Goal: Task Accomplishment & Management: Manage account settings

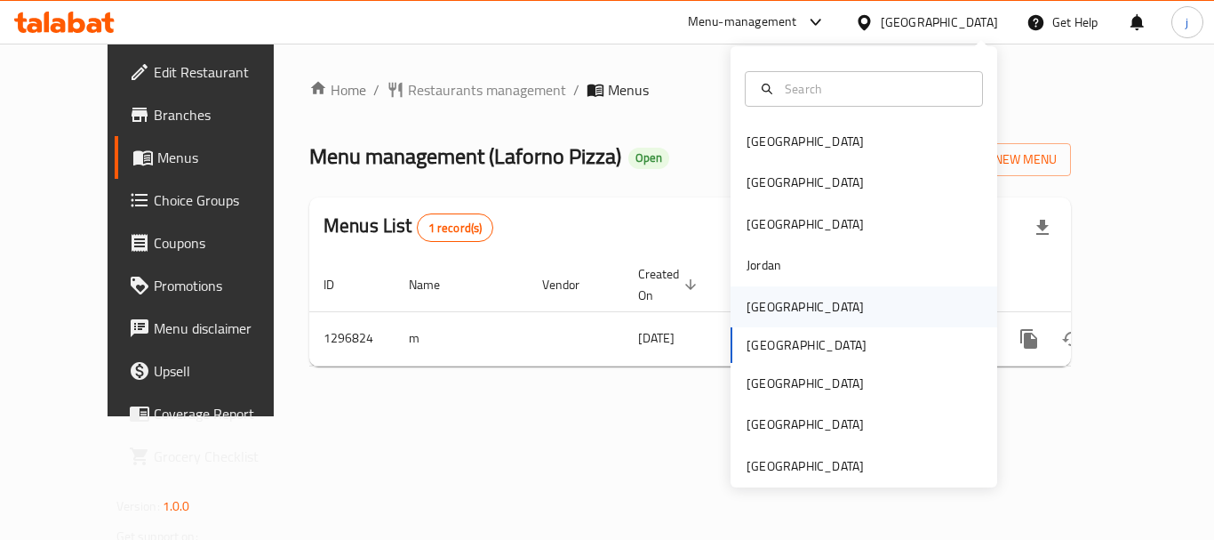
click at [757, 294] on div "[GEOGRAPHIC_DATA]" at bounding box center [806, 306] width 146 height 41
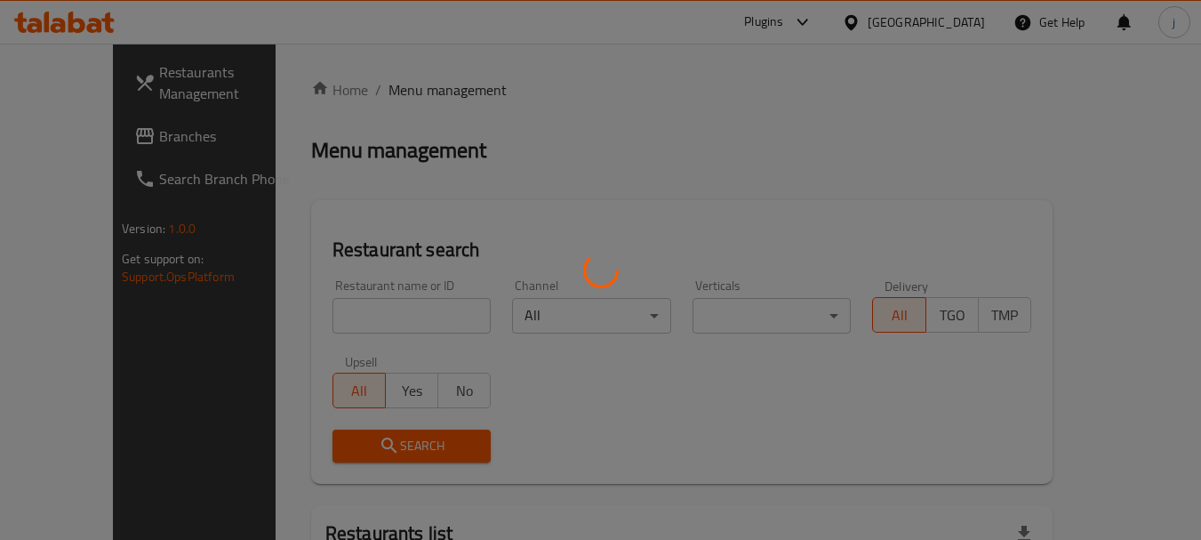
click at [113, 144] on div at bounding box center [600, 270] width 1201 height 540
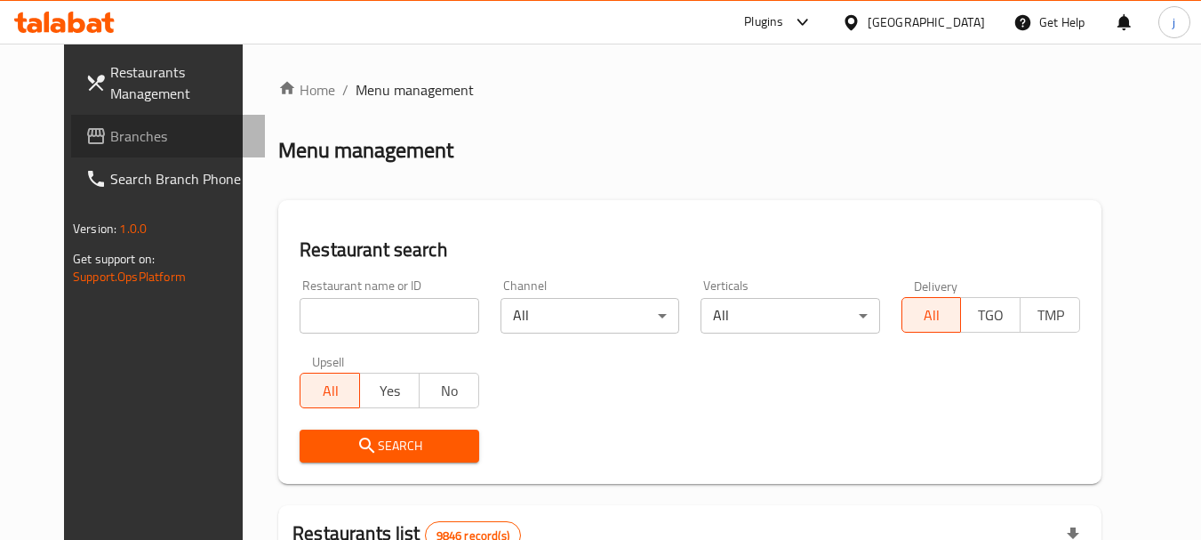
click at [110, 138] on span "Branches" at bounding box center [180, 135] width 140 height 21
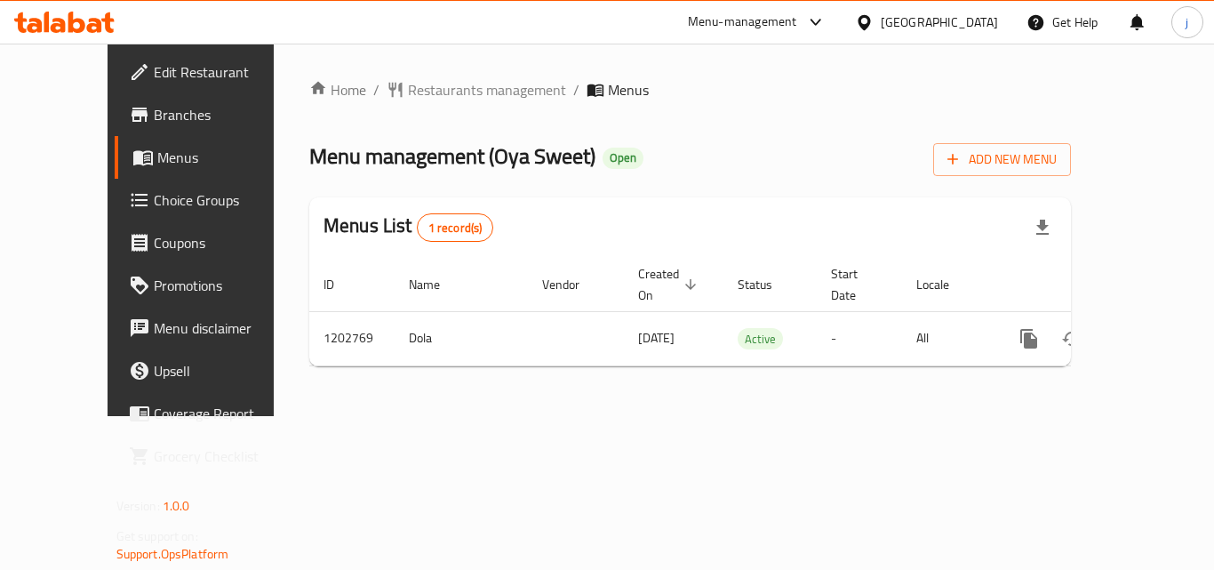
click at [874, 13] on icon at bounding box center [864, 22] width 19 height 19
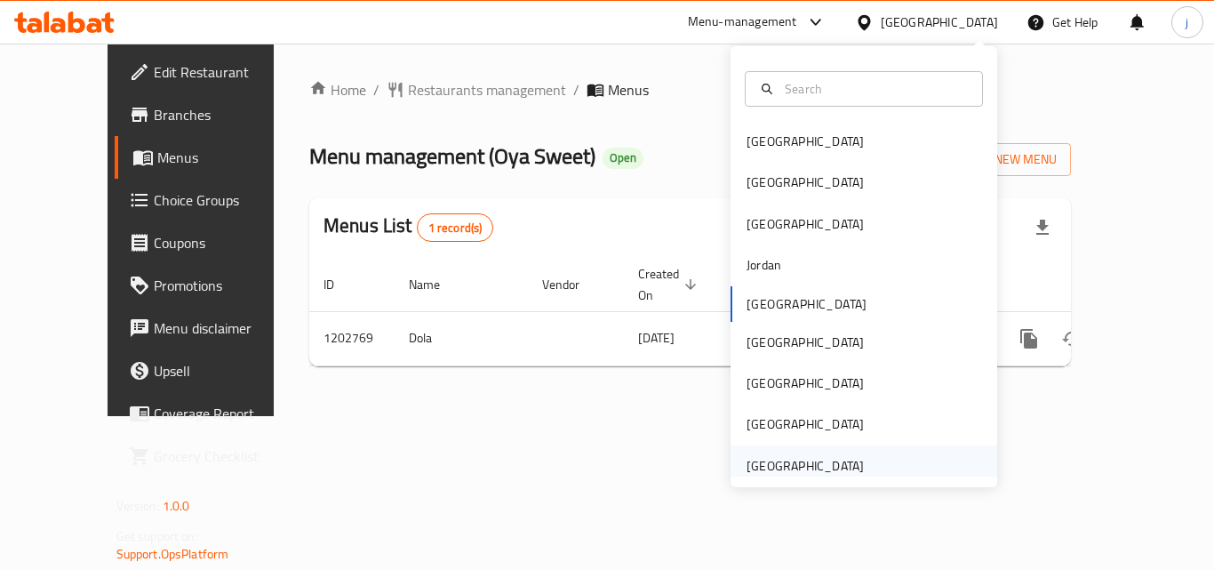
click at [780, 469] on div "[GEOGRAPHIC_DATA]" at bounding box center [805, 466] width 117 height 20
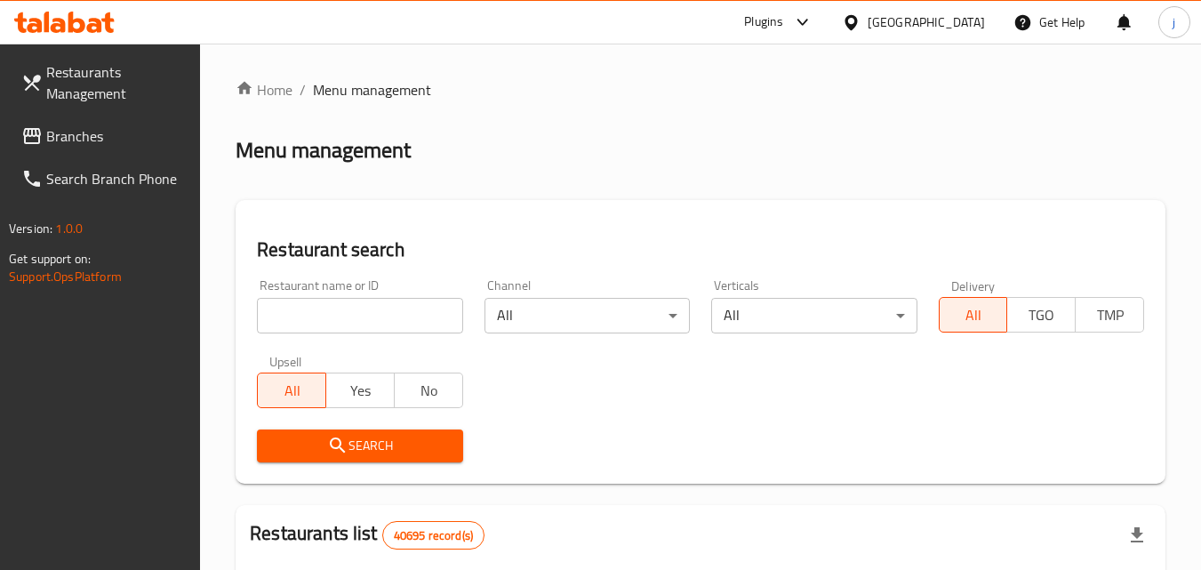
click at [53, 150] on link "Branches" at bounding box center [104, 136] width 194 height 43
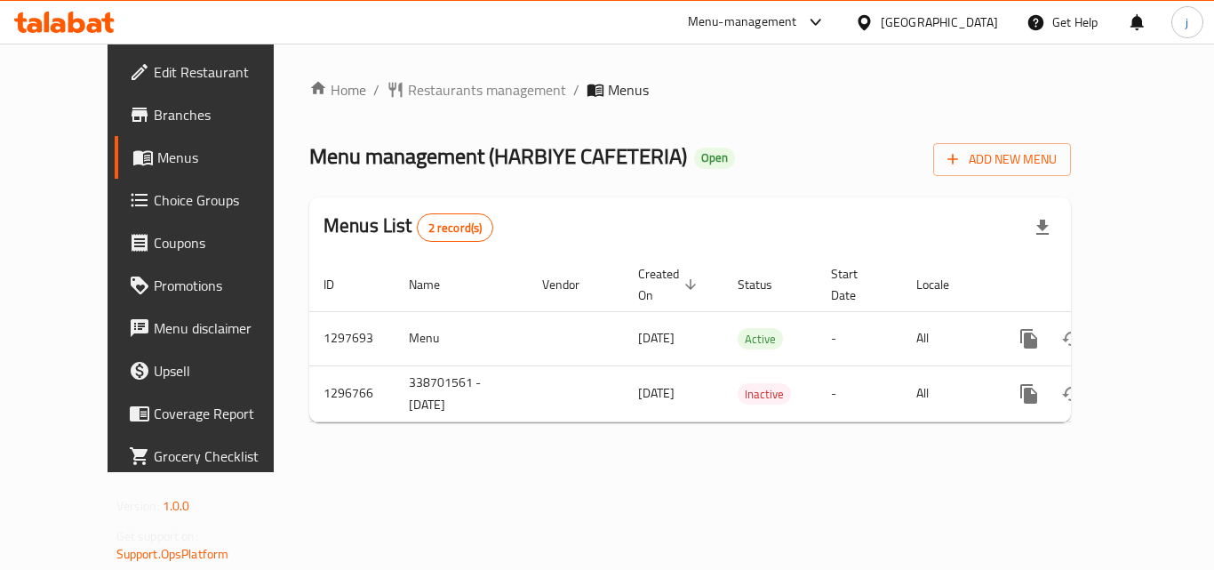
click at [879, 25] on div at bounding box center [868, 22] width 26 height 20
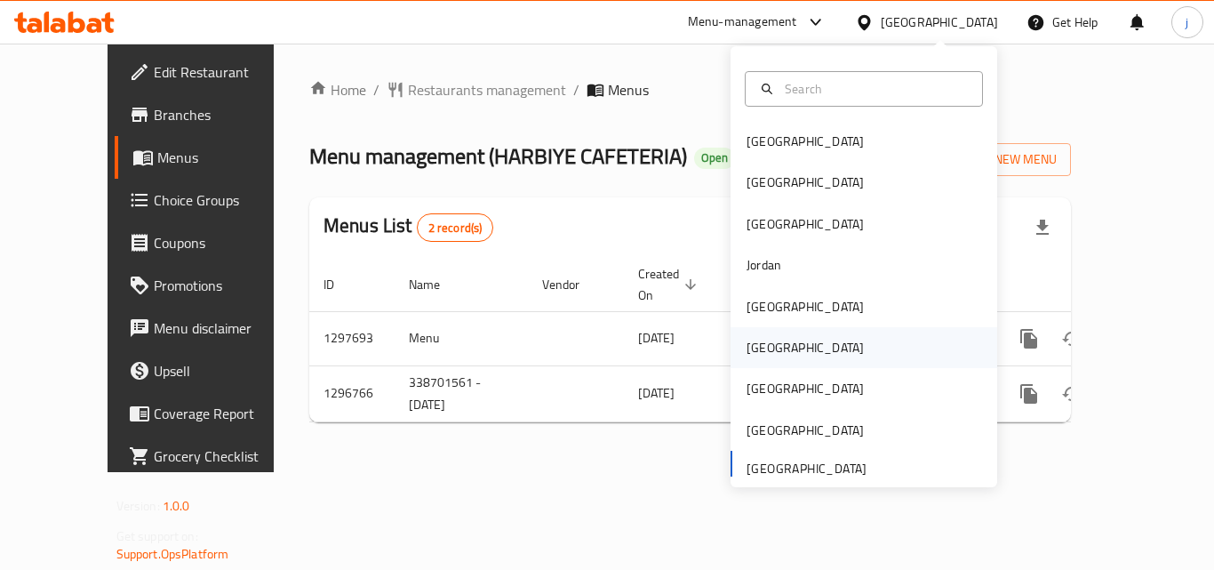
click at [761, 341] on div "[GEOGRAPHIC_DATA]" at bounding box center [805, 348] width 117 height 20
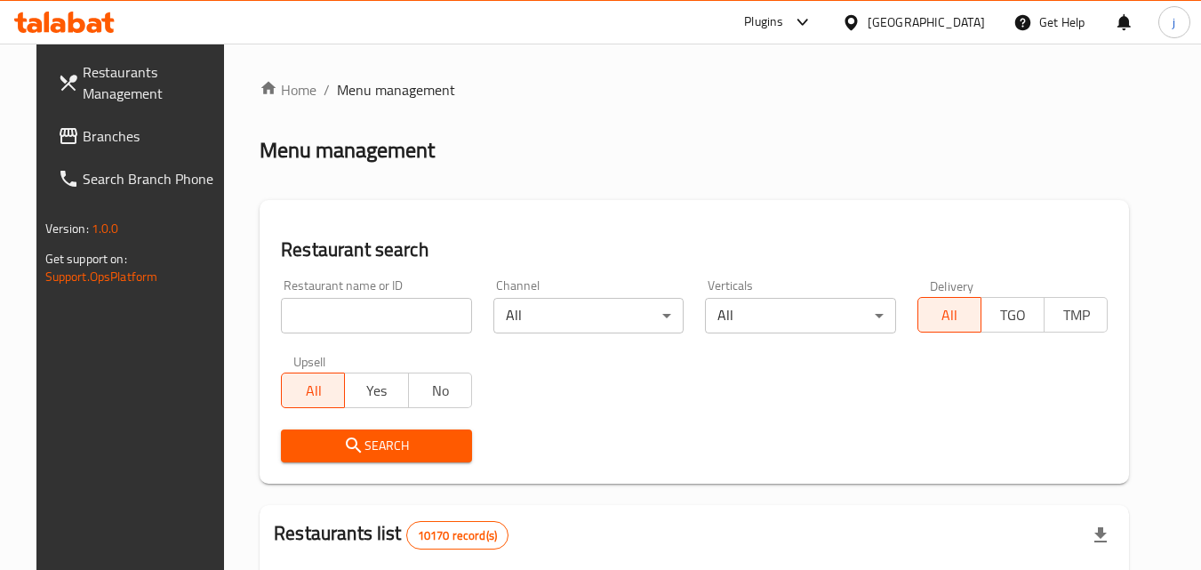
click at [83, 125] on span "Branches" at bounding box center [153, 135] width 140 height 21
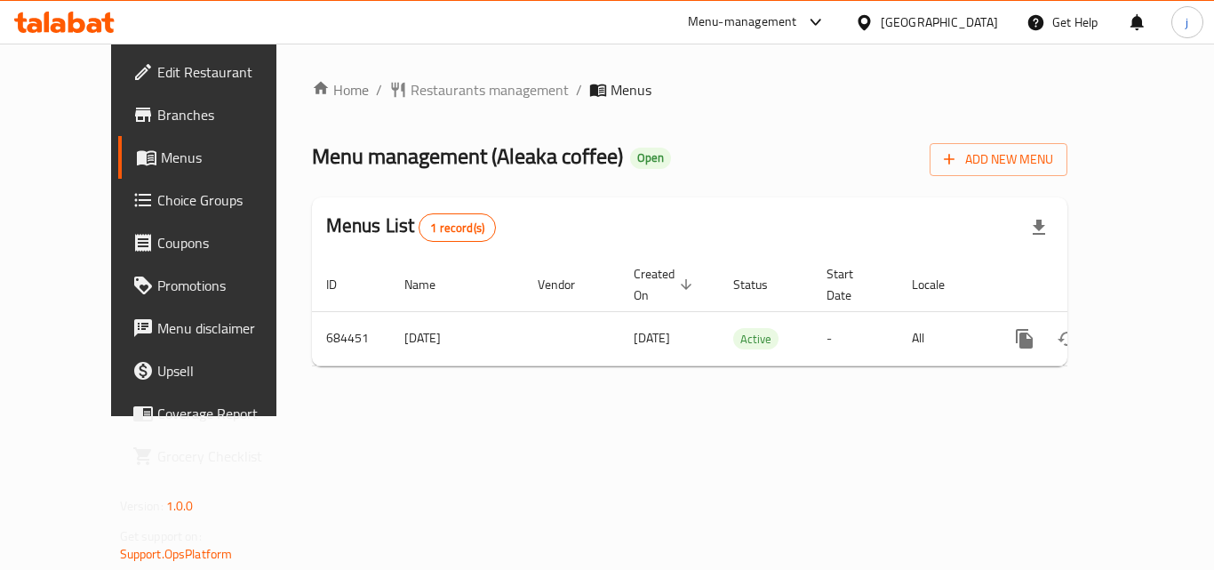
click at [870, 26] on icon at bounding box center [864, 21] width 12 height 15
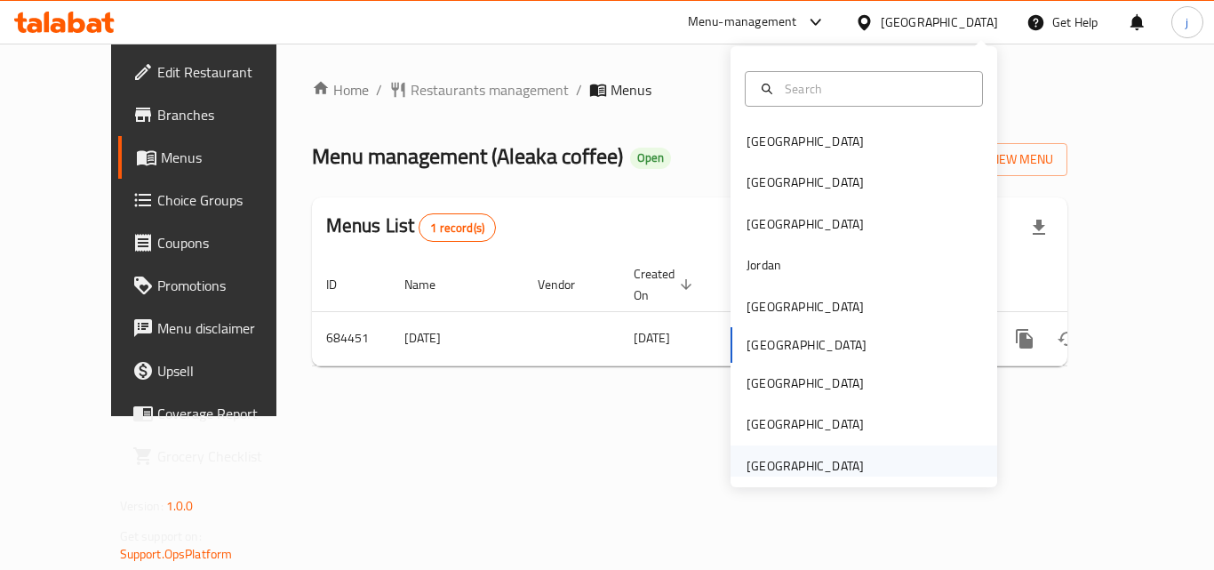
click at [849, 474] on div "[GEOGRAPHIC_DATA]" at bounding box center [806, 465] width 146 height 41
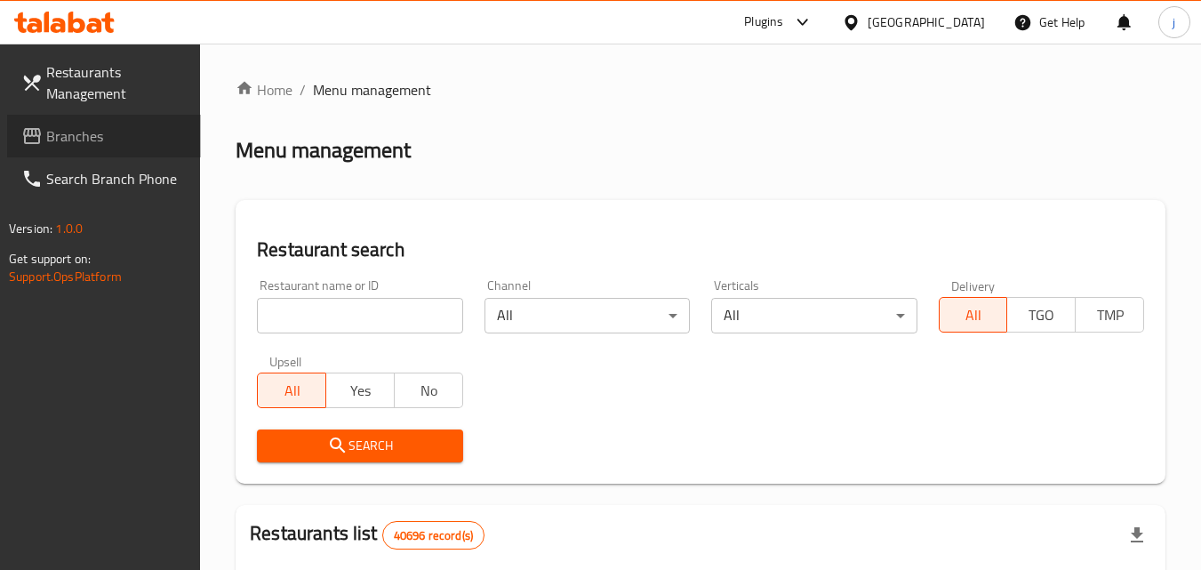
click at [84, 120] on link "Branches" at bounding box center [104, 136] width 194 height 43
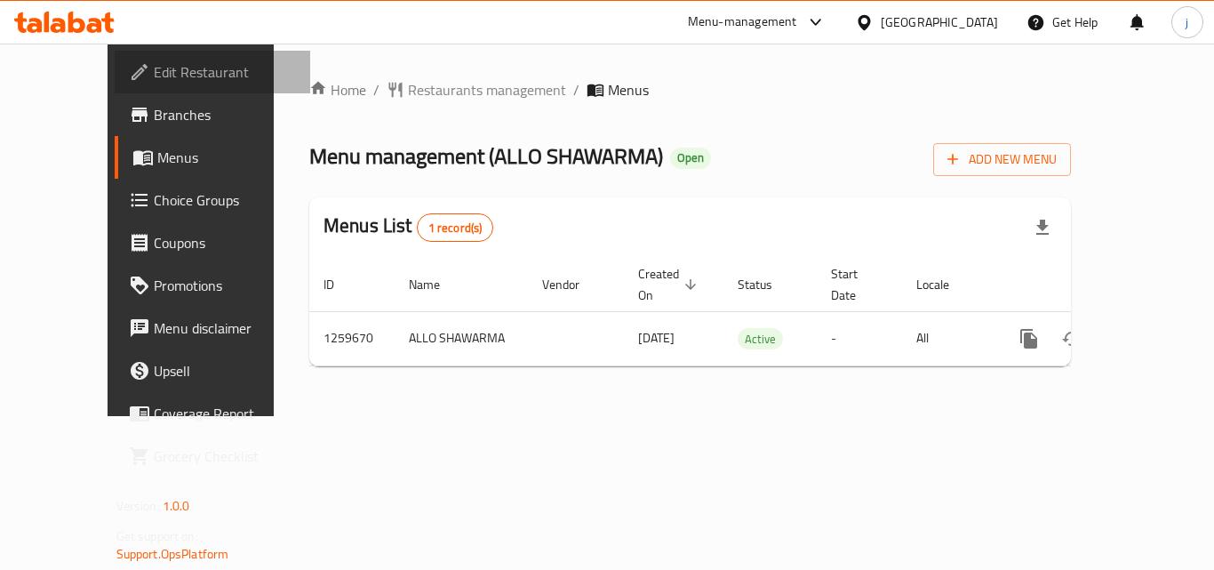
click at [164, 78] on span "Edit Restaurant" at bounding box center [225, 71] width 142 height 21
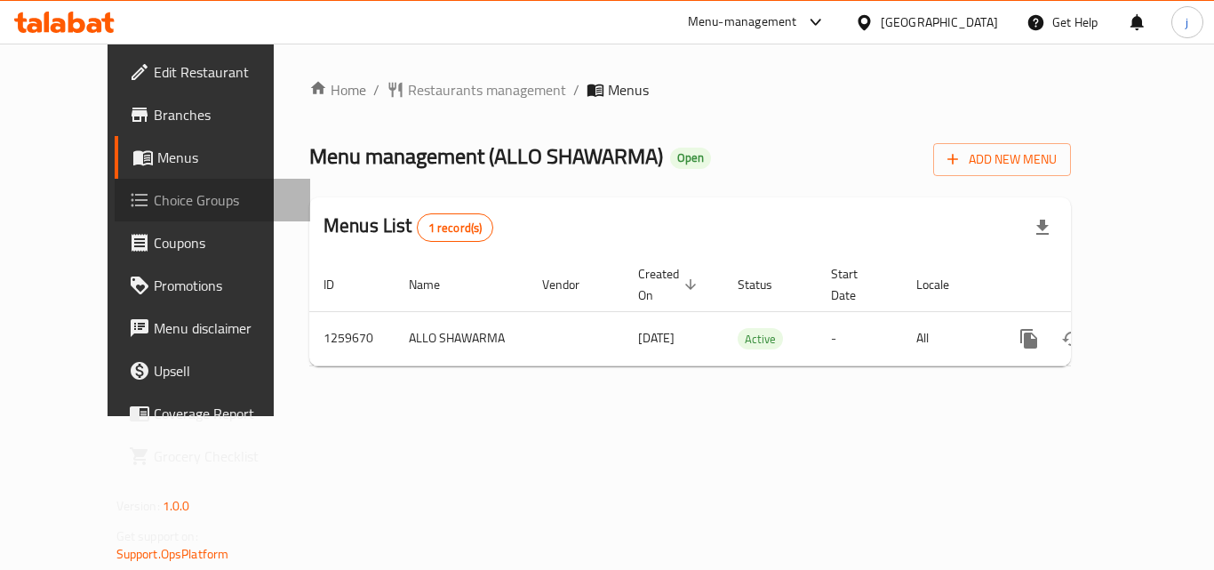
click at [115, 184] on link "Choice Groups" at bounding box center [213, 200] width 196 height 43
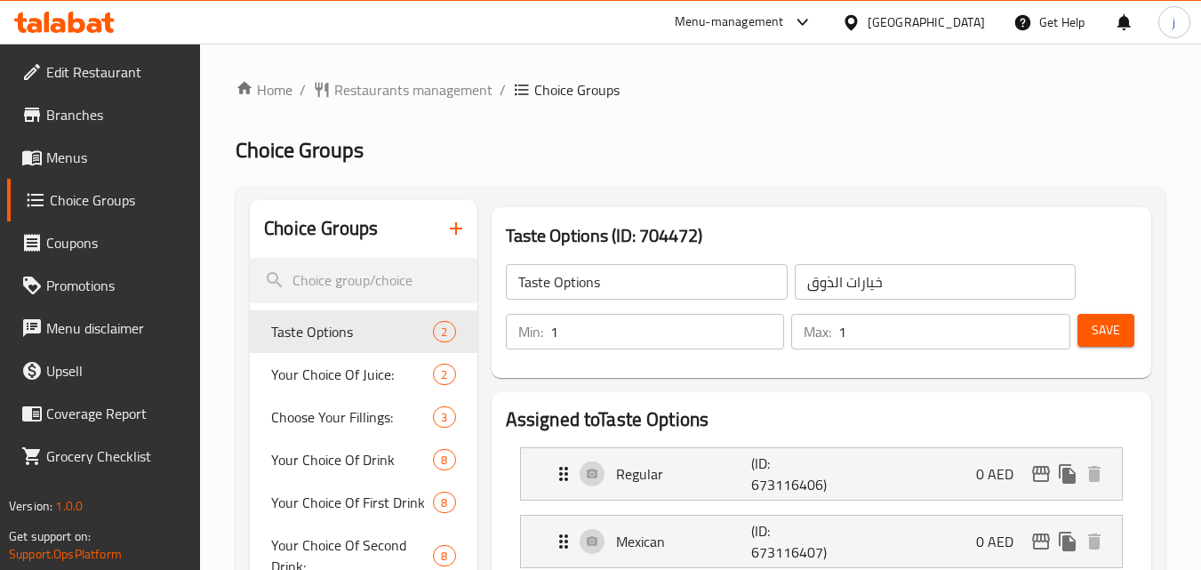
scroll to position [356, 0]
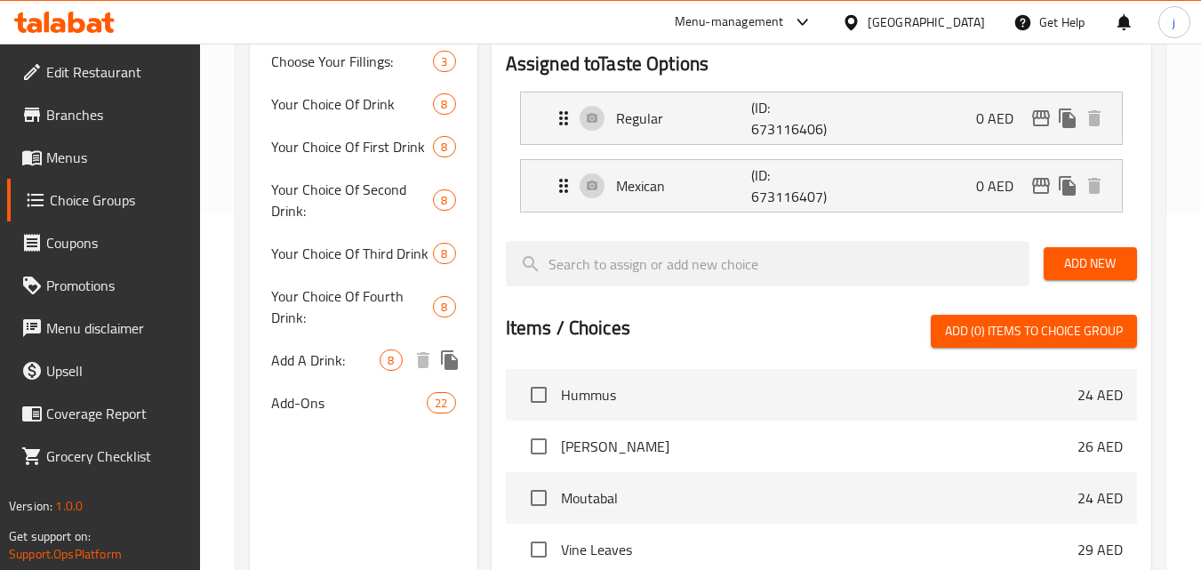
click at [296, 368] on span "Add A Drink:" at bounding box center [325, 359] width 108 height 21
type input "Add A Drink:"
type input "أضف مشروبًا:"
type input "0"
type input "8"
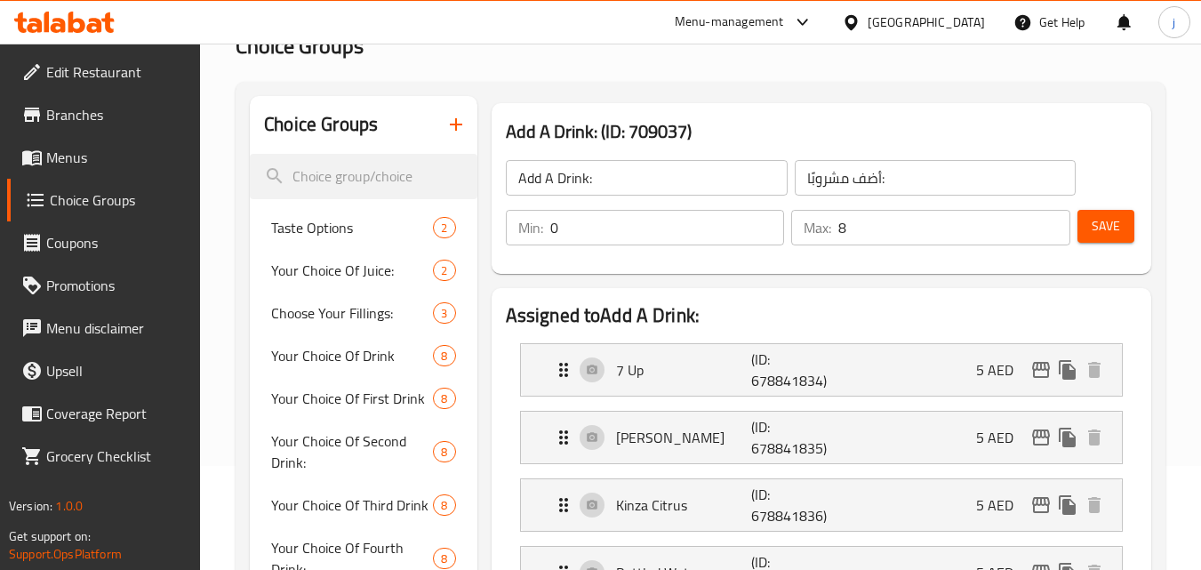
scroll to position [267, 0]
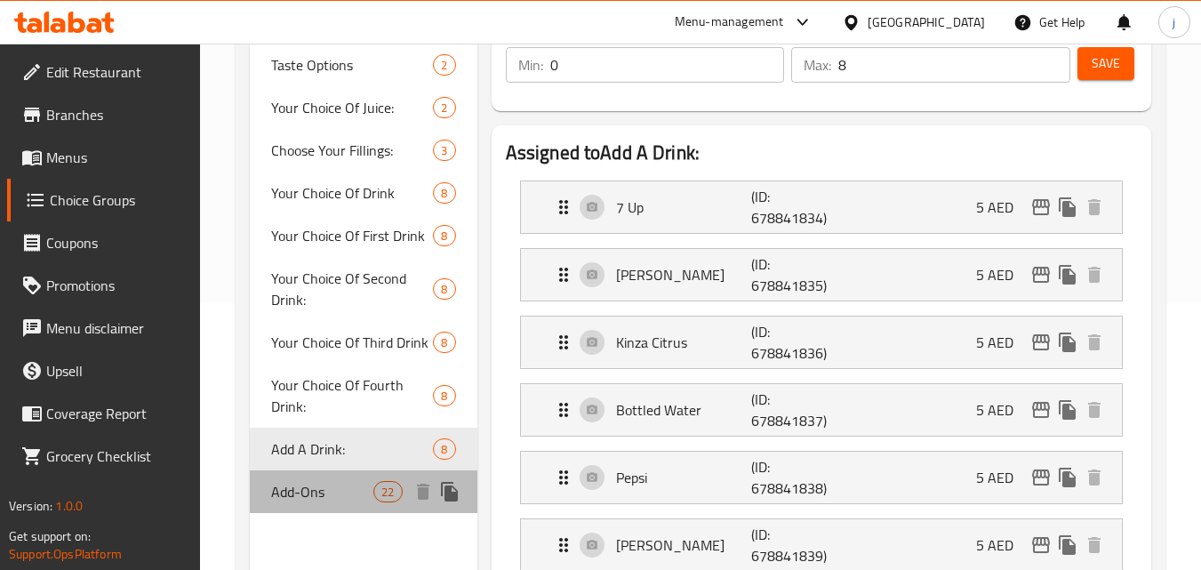
click at [272, 493] on span "Add-Ons" at bounding box center [322, 491] width 102 height 21
type input "Add-Ons"
type input "الإضافات"
type input "22"
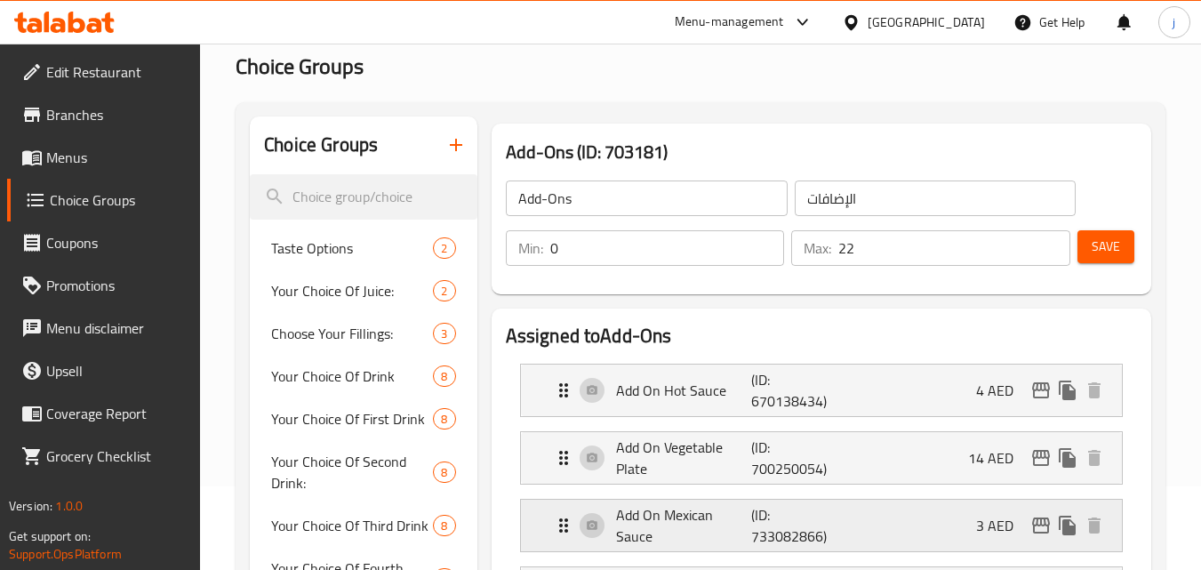
scroll to position [0, 0]
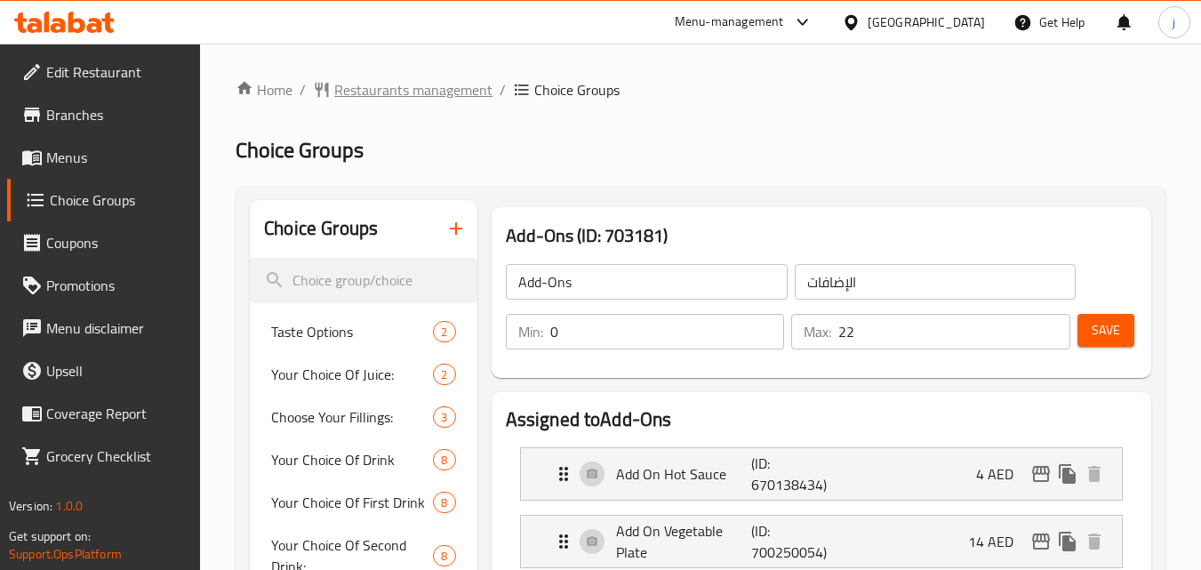
click at [384, 80] on span "Restaurants management" at bounding box center [413, 89] width 158 height 21
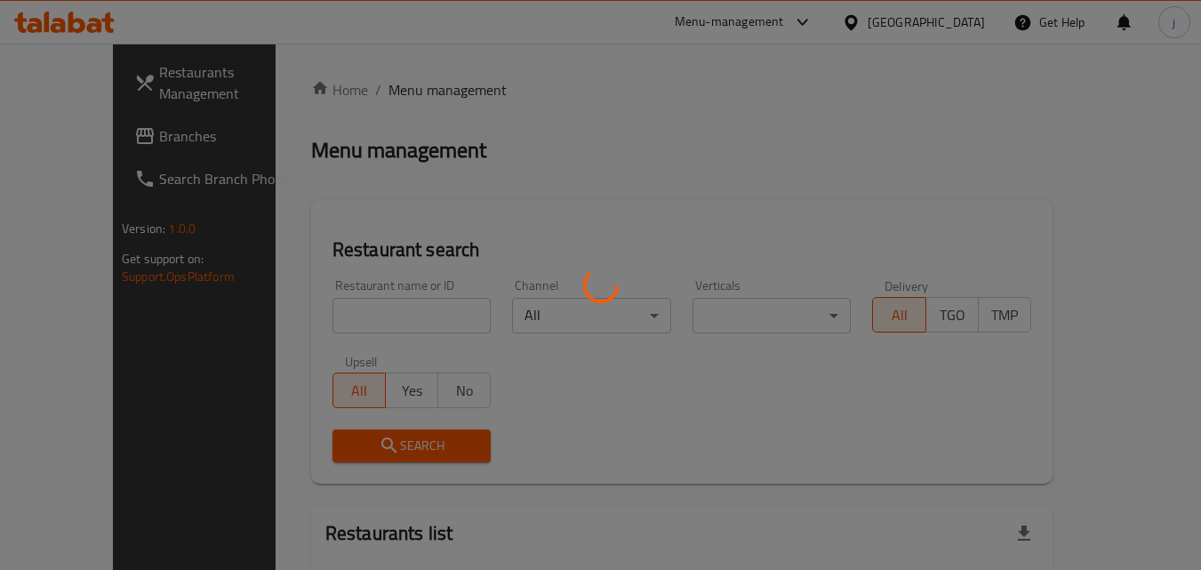
click at [91, 132] on div at bounding box center [600, 285] width 1201 height 570
click at [69, 130] on div at bounding box center [600, 285] width 1201 height 570
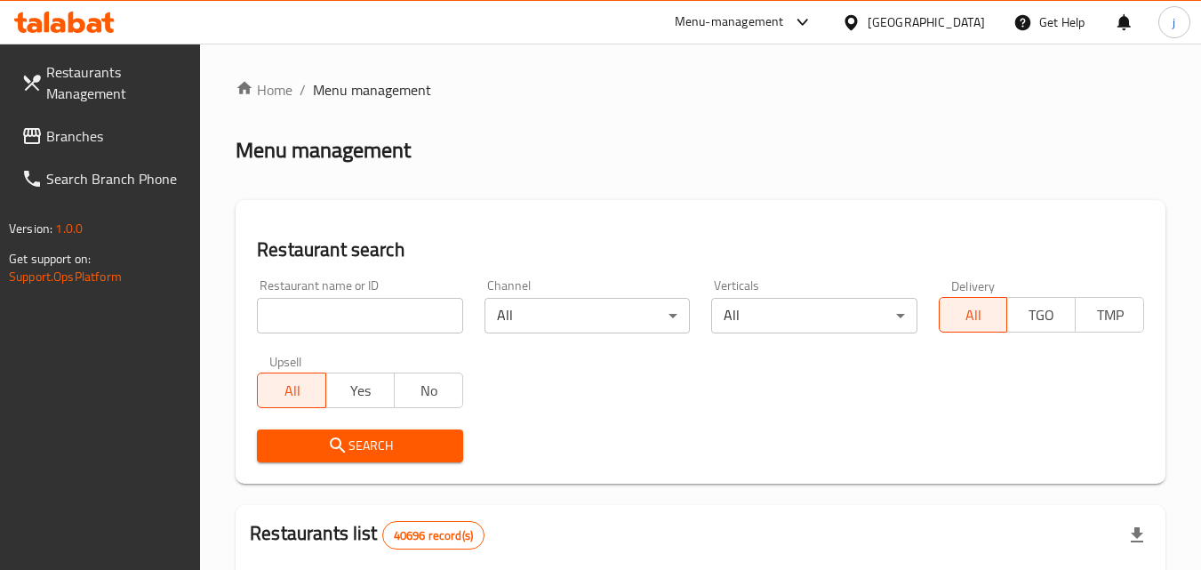
click at [69, 130] on span "Branches" at bounding box center [116, 135] width 140 height 21
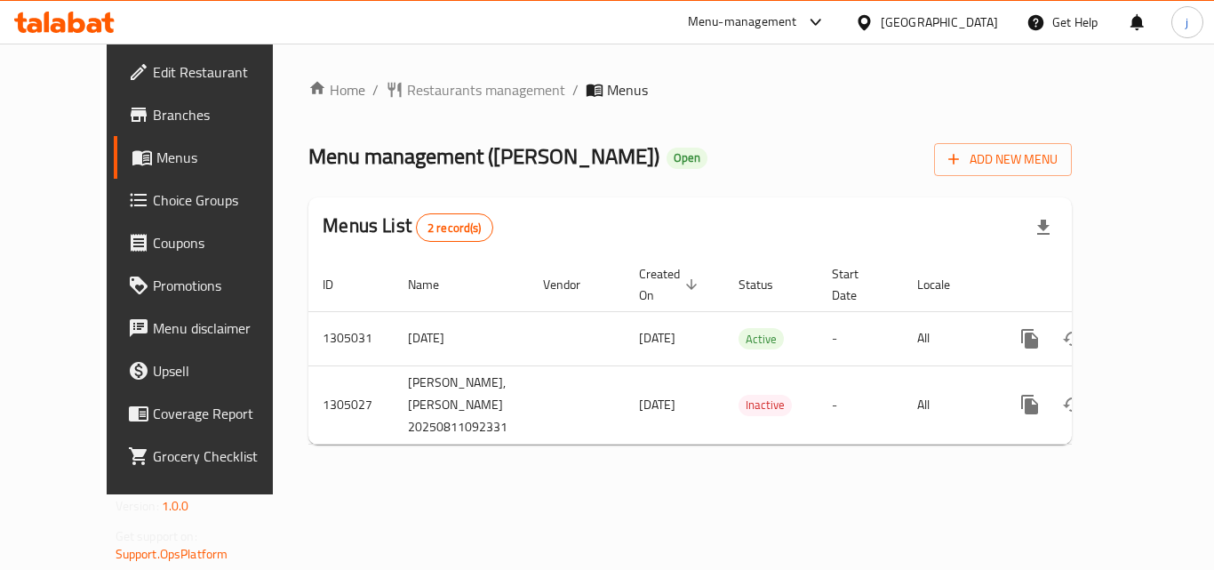
click at [860, 24] on icon at bounding box center [864, 22] width 19 height 19
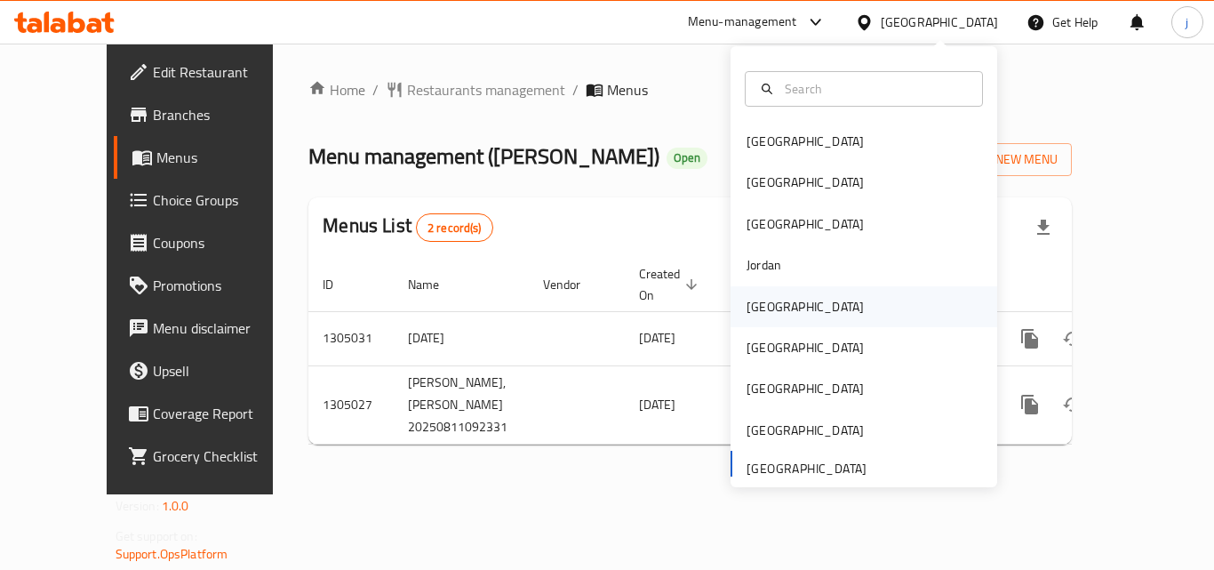
click at [761, 309] on div "[GEOGRAPHIC_DATA]" at bounding box center [805, 307] width 117 height 20
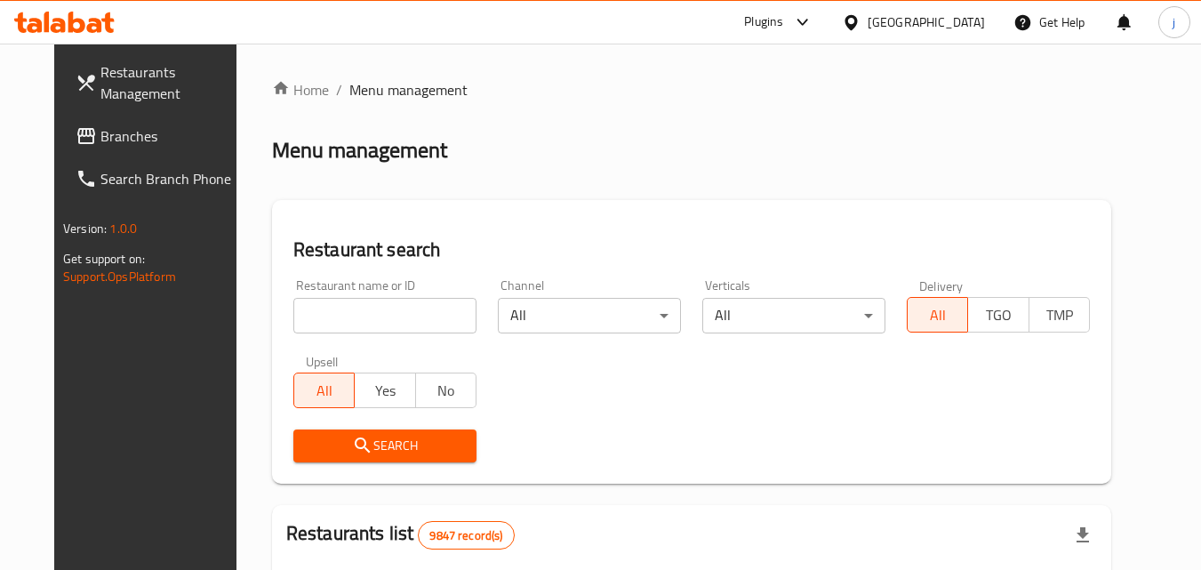
click at [100, 133] on span "Branches" at bounding box center [170, 135] width 140 height 21
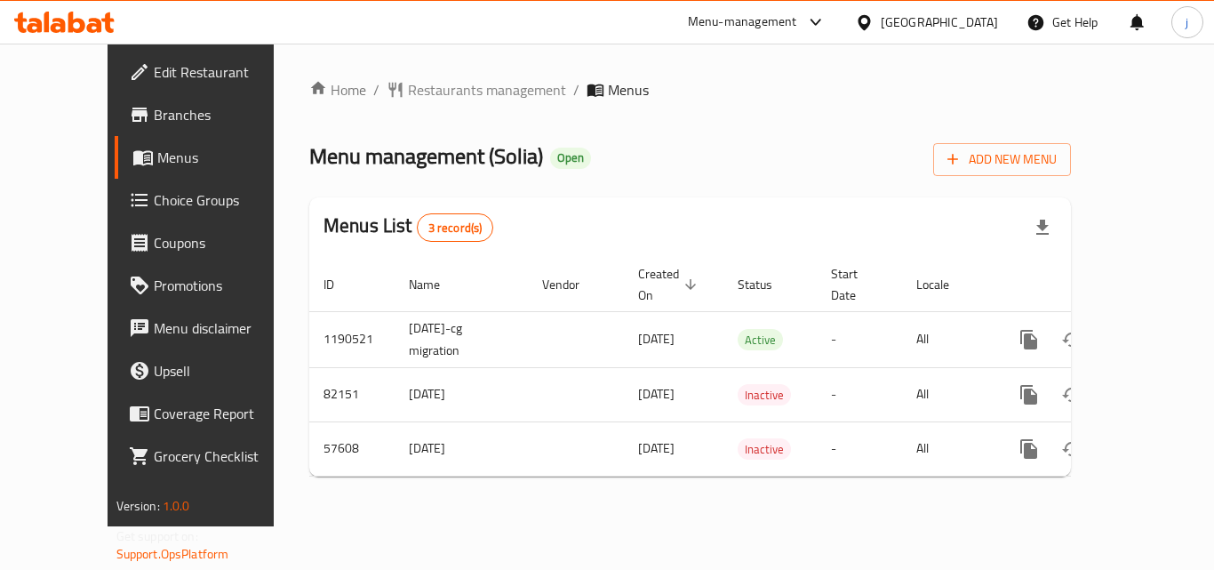
click at [874, 17] on icon at bounding box center [864, 22] width 19 height 19
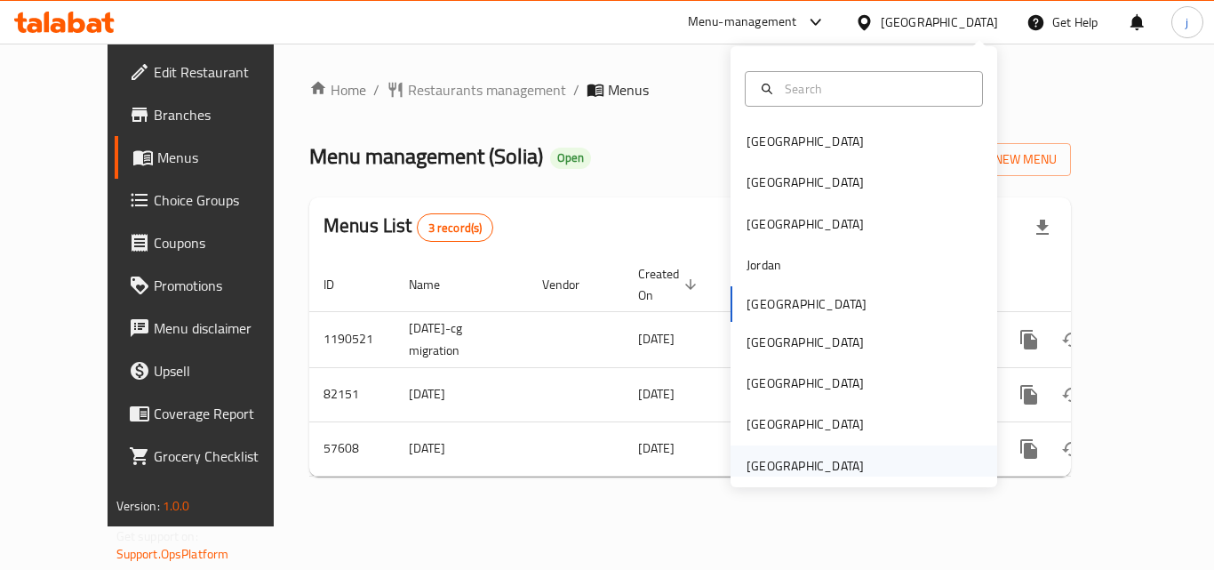
click at [792, 469] on div "[GEOGRAPHIC_DATA]" at bounding box center [805, 466] width 117 height 20
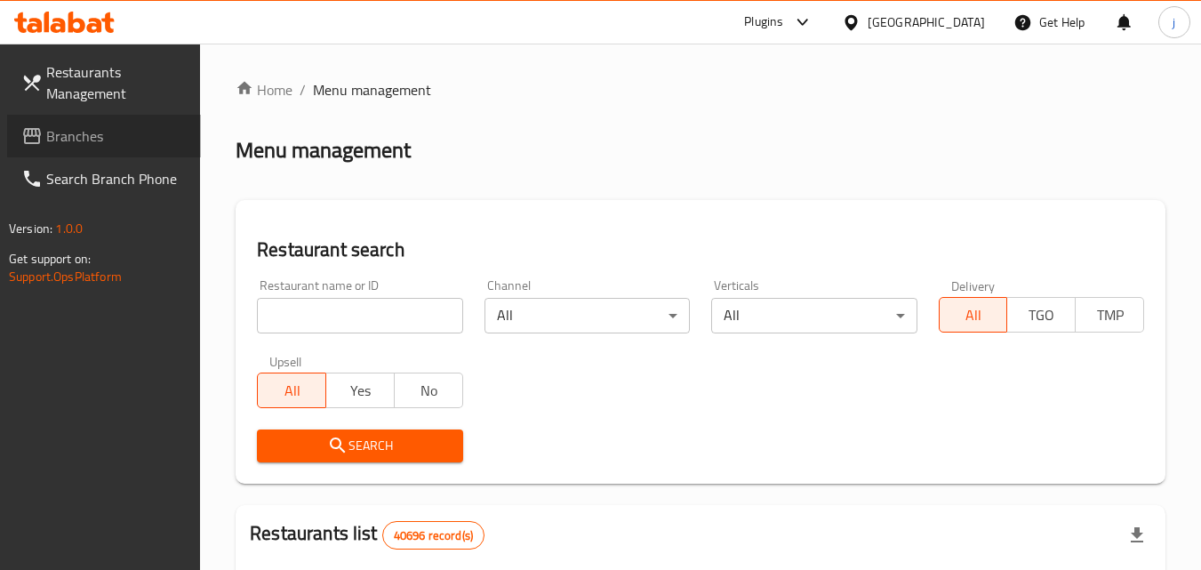
click at [136, 139] on span "Branches" at bounding box center [116, 135] width 140 height 21
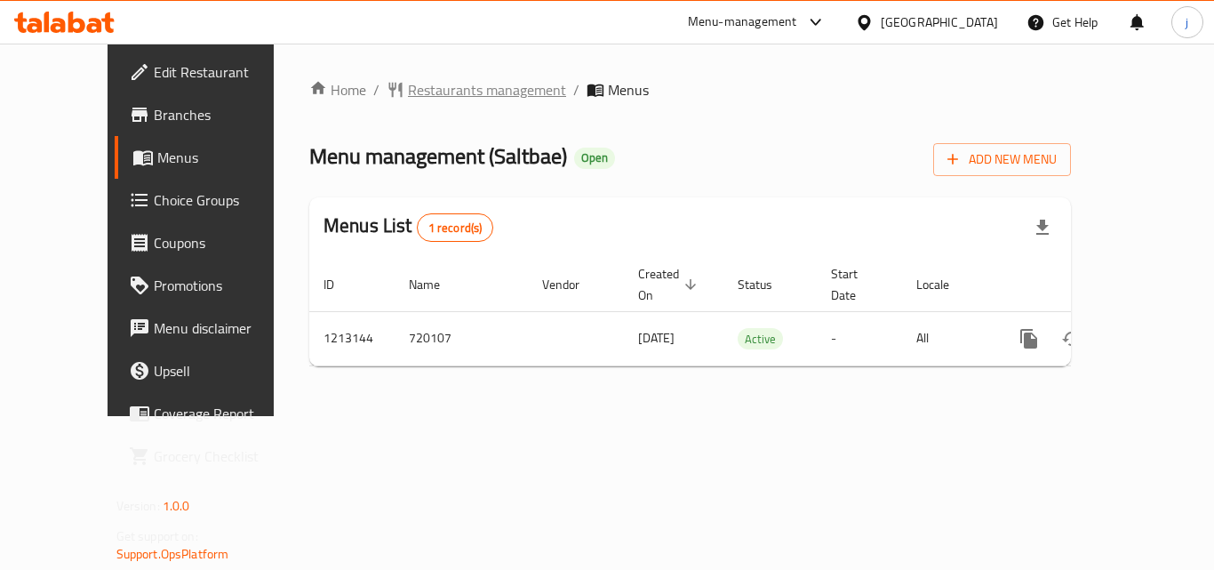
click at [408, 100] on span "Restaurants management" at bounding box center [487, 89] width 158 height 21
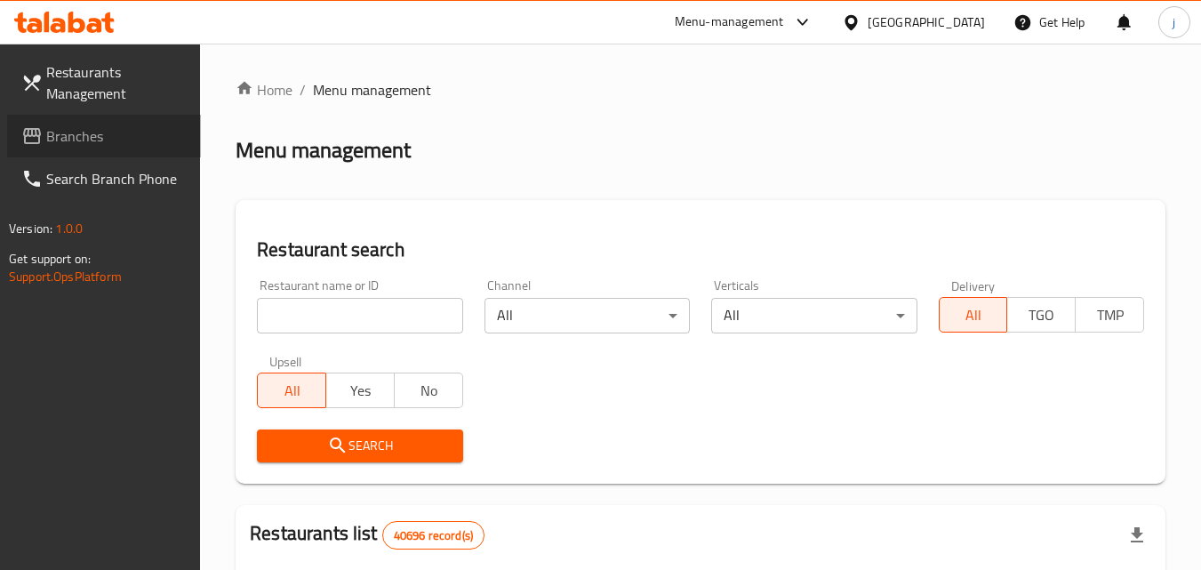
click at [107, 145] on span "Branches" at bounding box center [116, 135] width 140 height 21
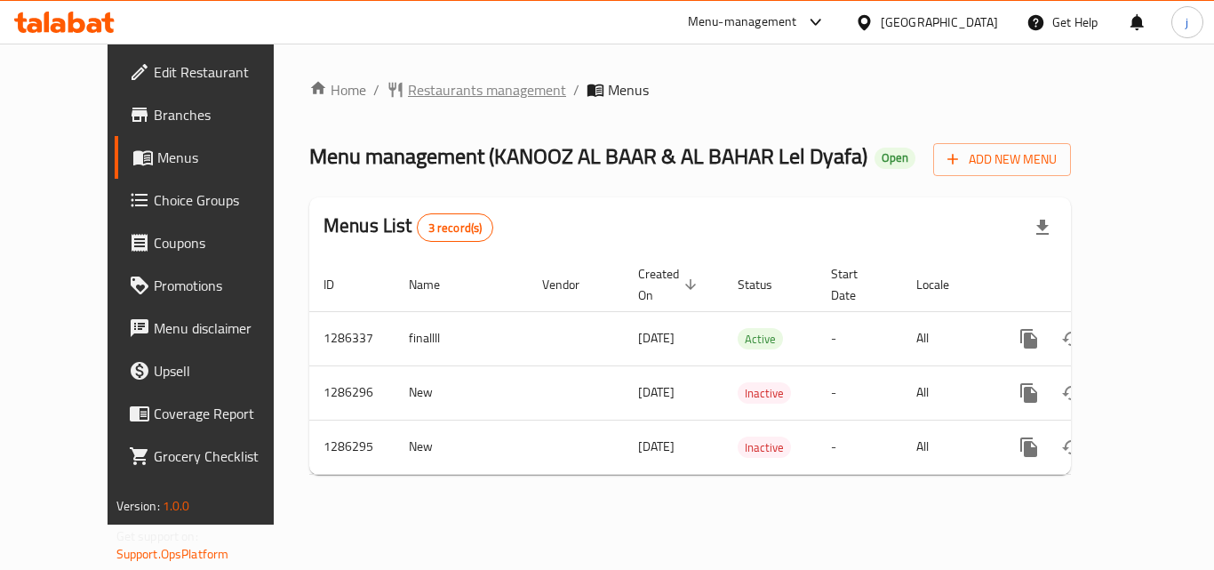
click at [408, 93] on span "Restaurants management" at bounding box center [487, 89] width 158 height 21
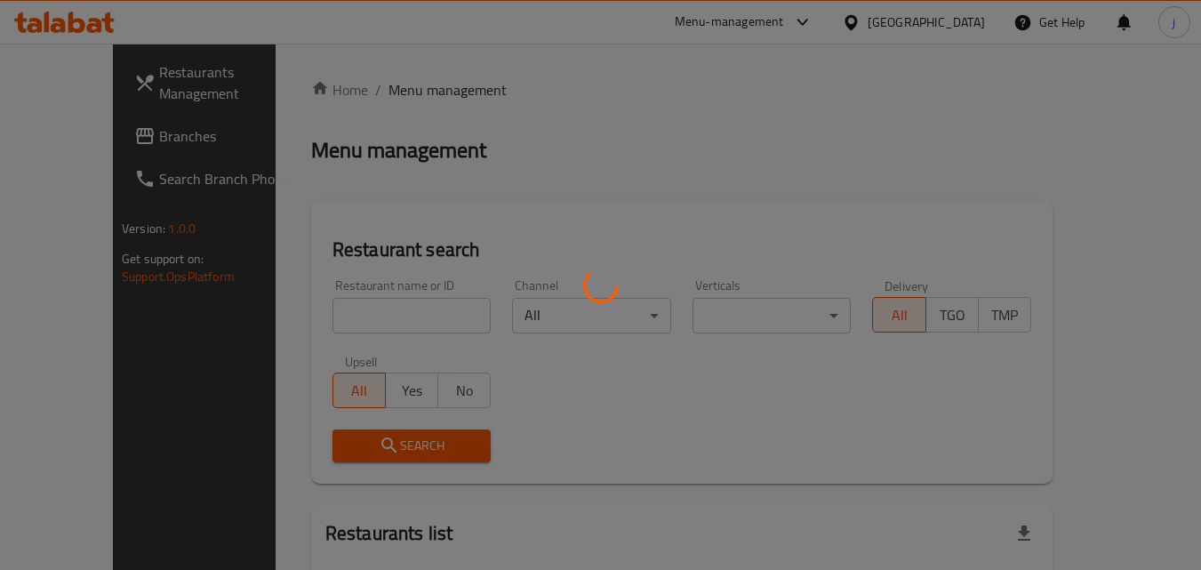
click at [115, 136] on div at bounding box center [600, 285] width 1201 height 570
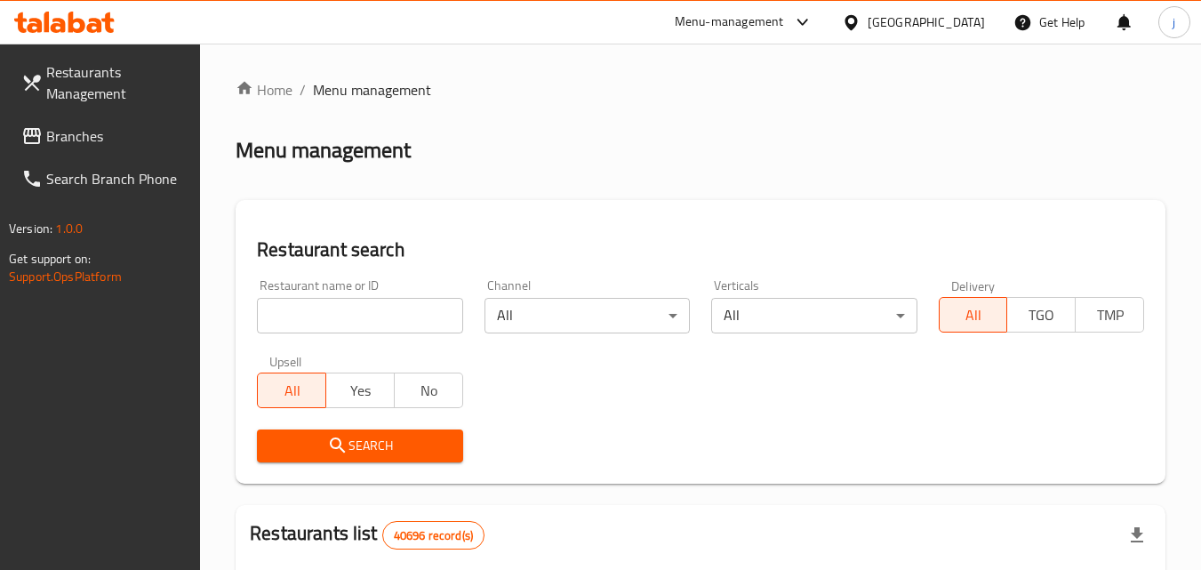
click at [115, 136] on span "Branches" at bounding box center [116, 135] width 140 height 21
